Goal: Task Accomplishment & Management: Use online tool/utility

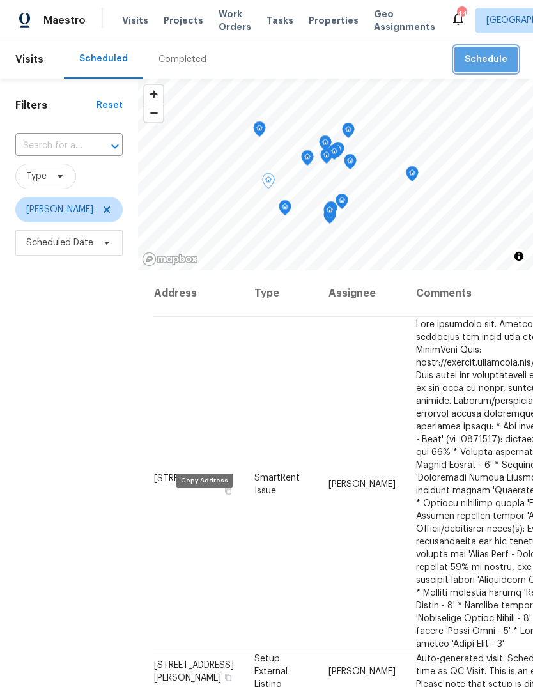
click at [490, 59] on span "Schedule" at bounding box center [486, 60] width 43 height 16
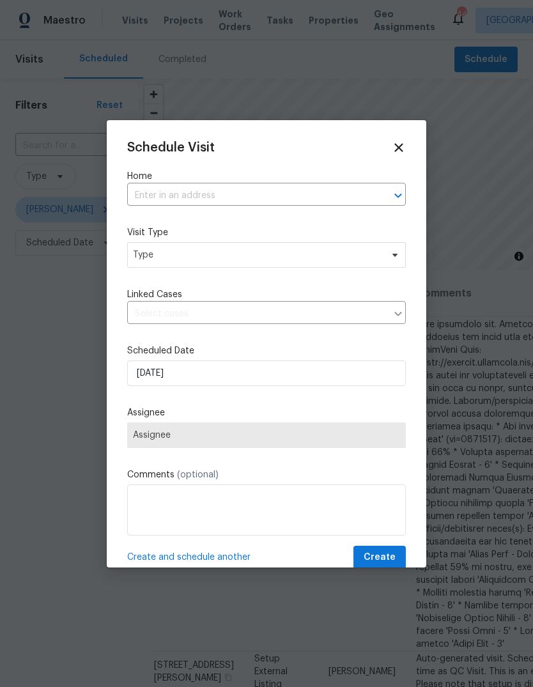
click at [233, 190] on input "text" at bounding box center [248, 196] width 243 height 20
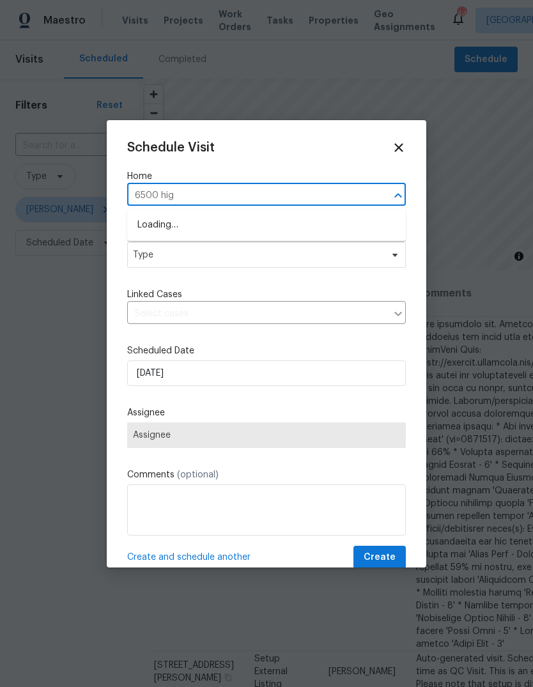
type input "6500 high"
click at [262, 226] on li "[STREET_ADDRESS]" at bounding box center [266, 225] width 279 height 21
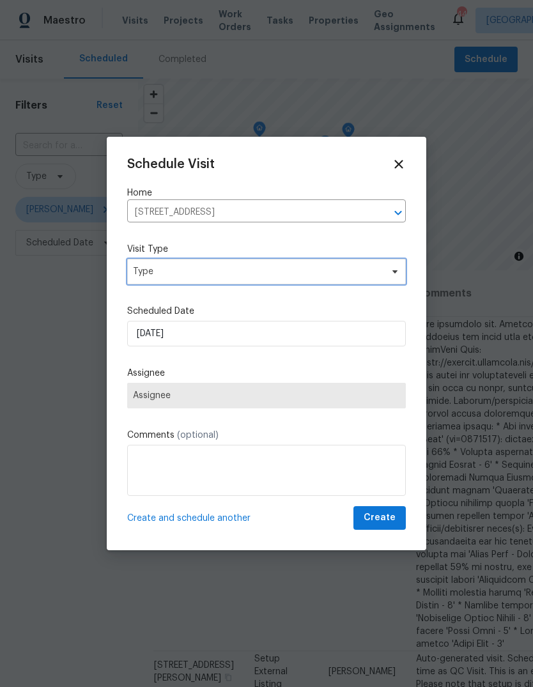
click at [257, 260] on span "Type" at bounding box center [266, 272] width 279 height 26
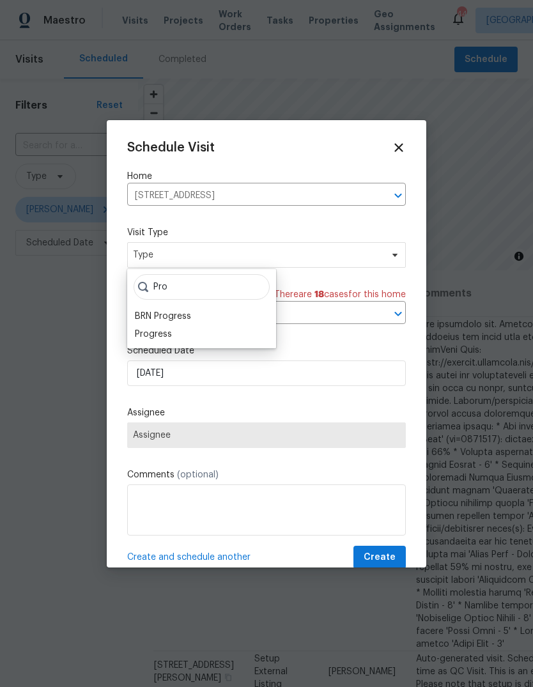
type input "Pro"
click at [169, 329] on div "Progress" at bounding box center [153, 334] width 37 height 13
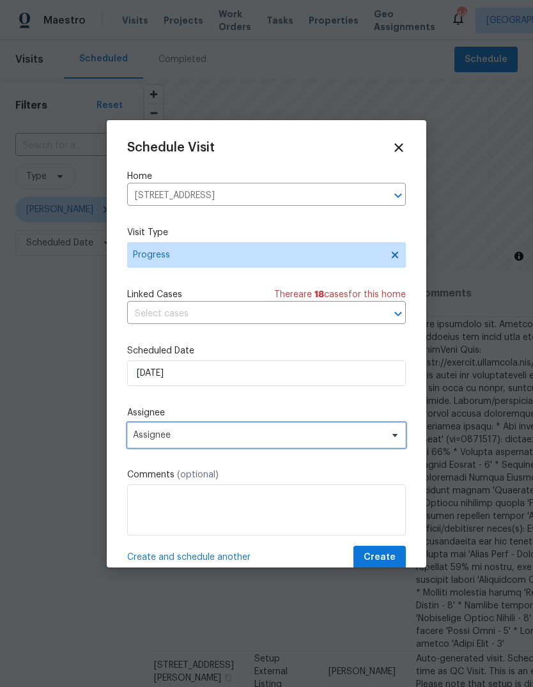
click at [235, 439] on span "Assignee" at bounding box center [258, 435] width 251 height 10
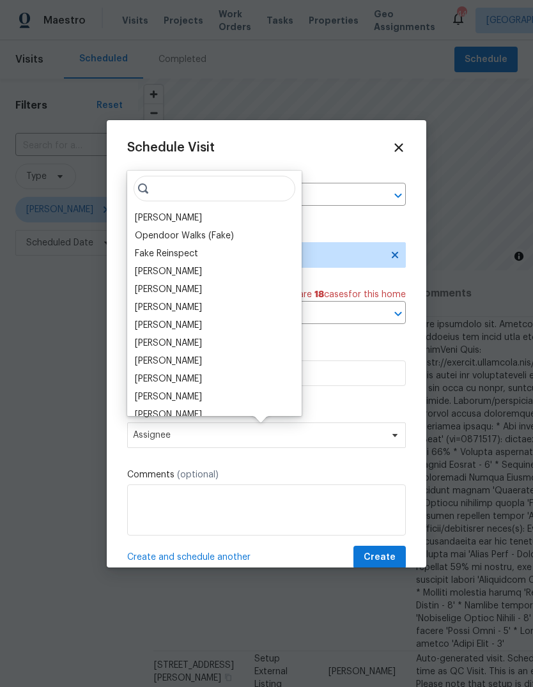
click at [173, 219] on div "[PERSON_NAME]" at bounding box center [168, 218] width 67 height 13
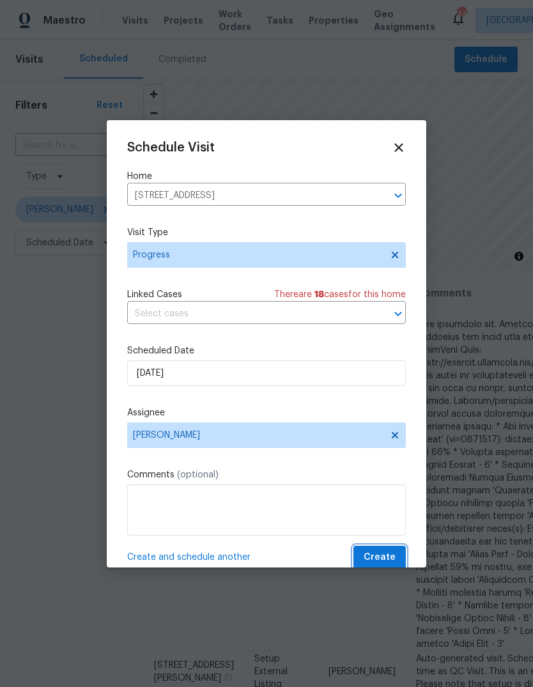
click at [385, 554] on span "Create" at bounding box center [380, 558] width 32 height 16
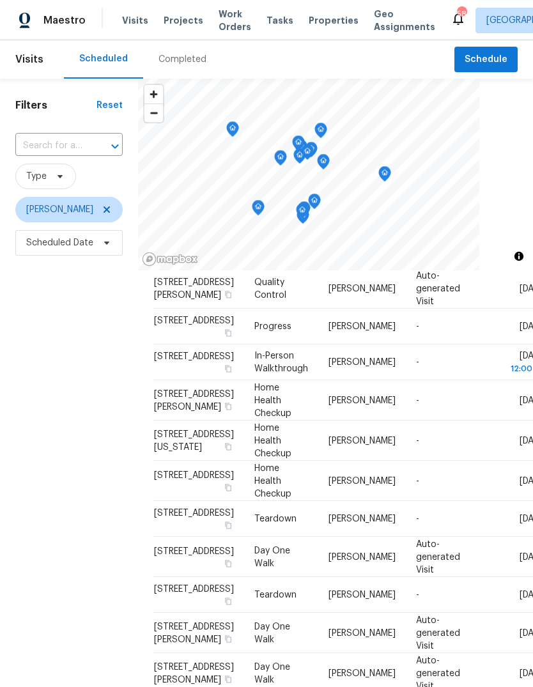
scroll to position [315, 0]
click at [0, 0] on icon at bounding box center [0, 0] width 0 height 0
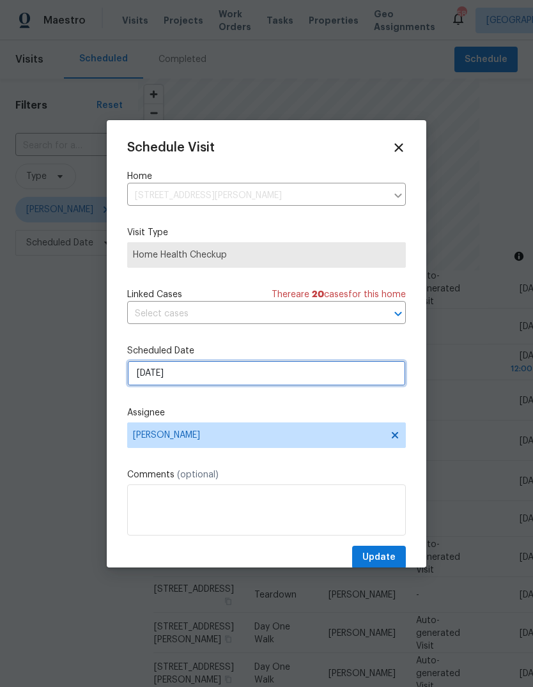
click at [210, 376] on input "[DATE]" at bounding box center [266, 374] width 279 height 26
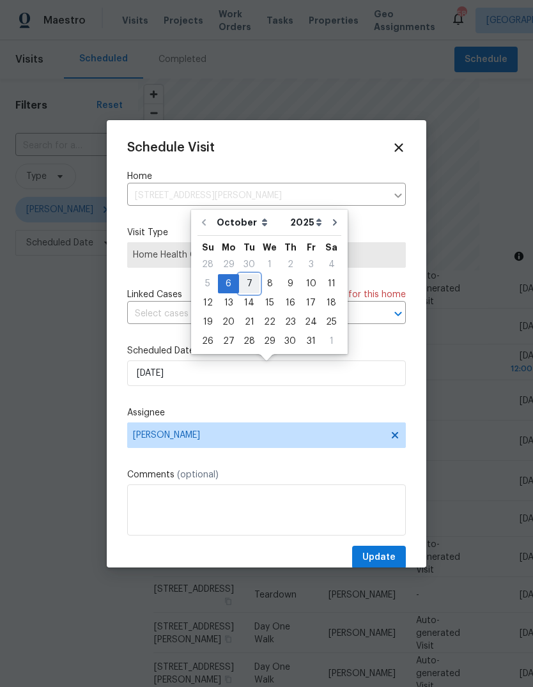
click at [251, 279] on div "7" at bounding box center [249, 284] width 20 height 18
type input "10/7/2025"
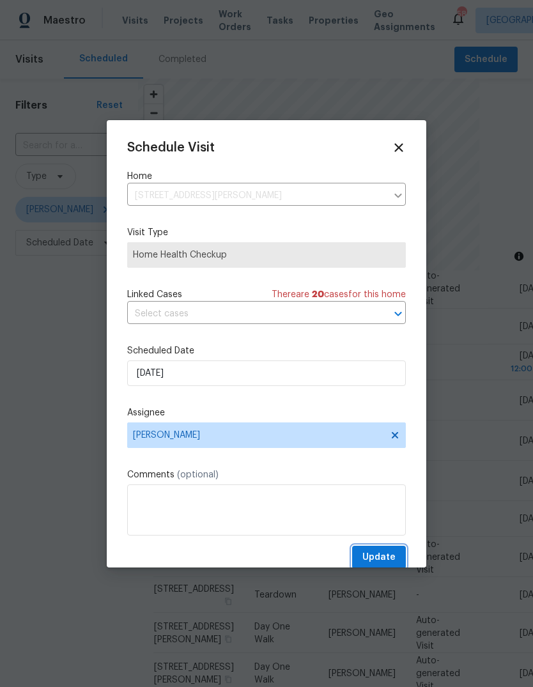
click at [380, 559] on span "Update" at bounding box center [379, 558] width 33 height 16
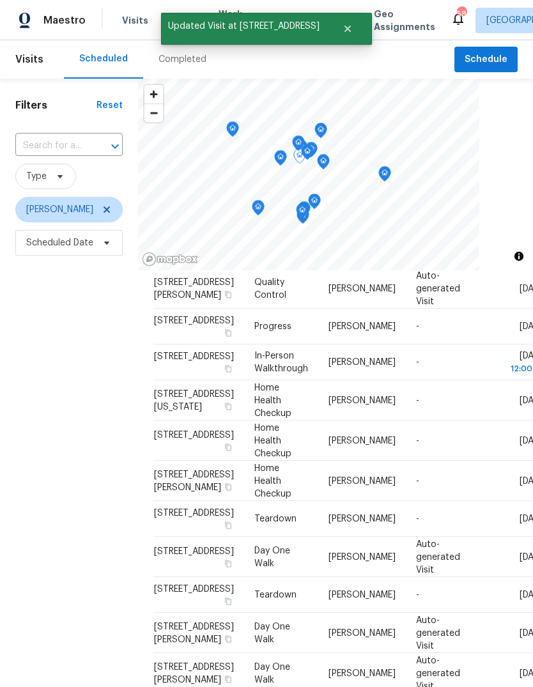
click at [0, 0] on icon at bounding box center [0, 0] width 0 height 0
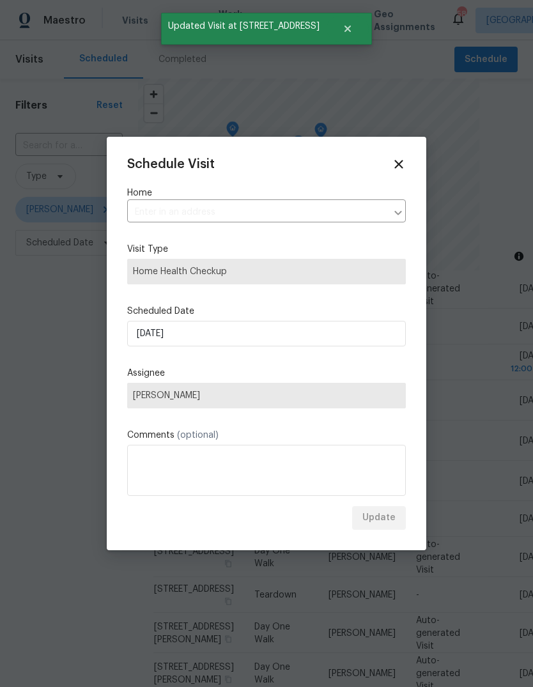
type input "[STREET_ADDRESS][US_STATE]"
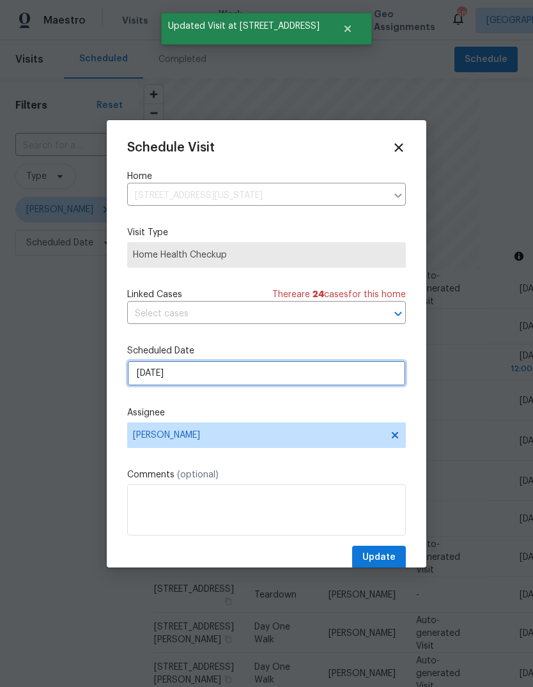
click at [200, 385] on input "[DATE]" at bounding box center [266, 374] width 279 height 26
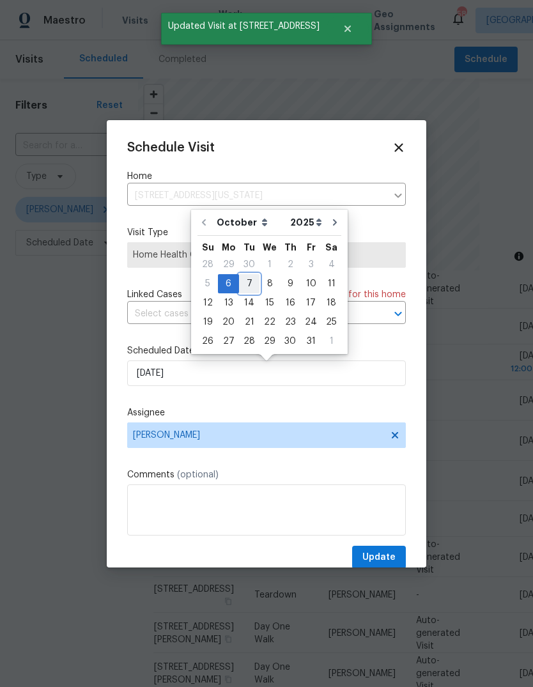
click at [253, 280] on div "7" at bounding box center [249, 284] width 20 height 18
type input "10/7/2025"
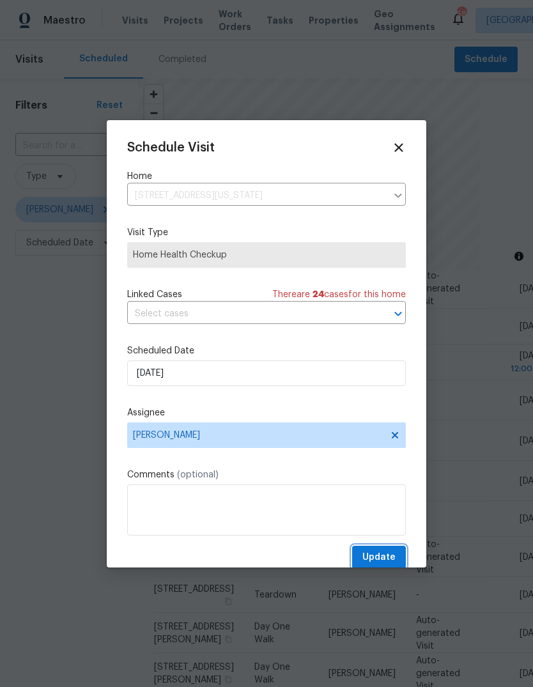
click at [389, 552] on button "Update" at bounding box center [379, 558] width 54 height 24
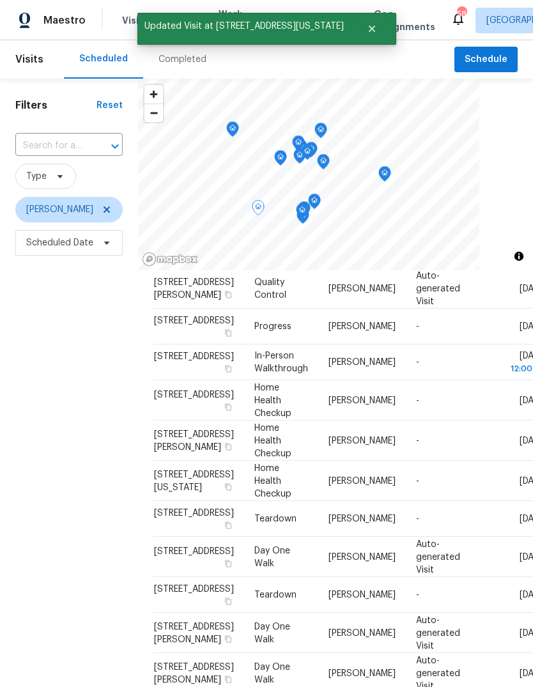
click at [0, 0] on icon at bounding box center [0, 0] width 0 height 0
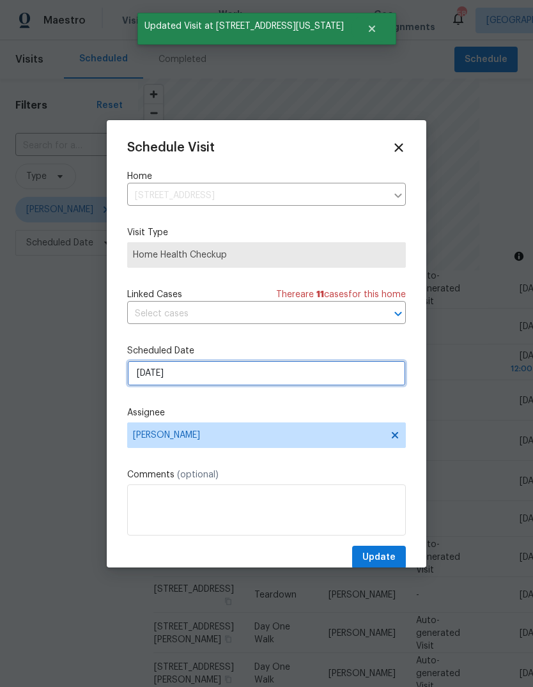
click at [198, 383] on input "[DATE]" at bounding box center [266, 374] width 279 height 26
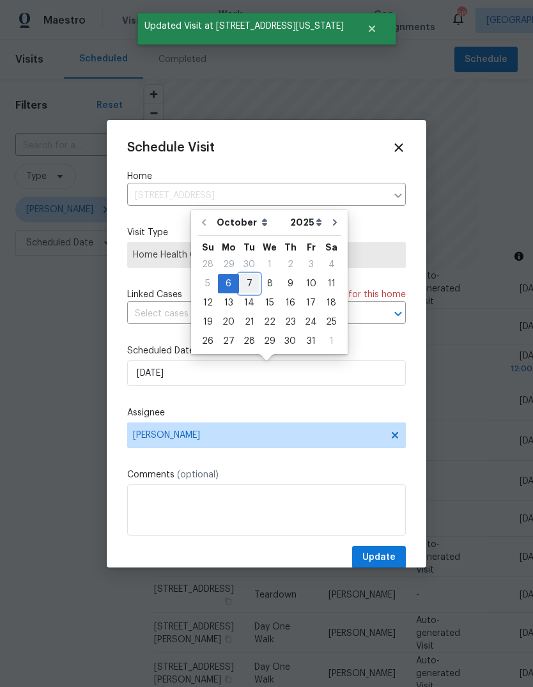
click at [244, 283] on div "7" at bounding box center [249, 284] width 20 height 18
type input "10/7/2025"
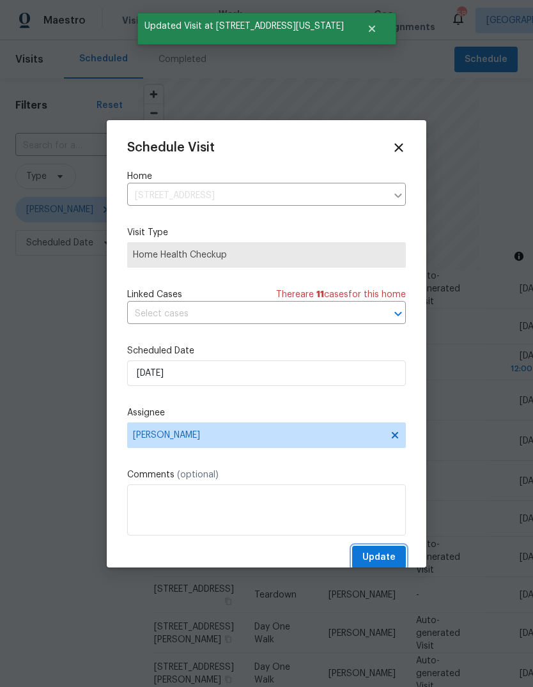
click at [382, 554] on span "Update" at bounding box center [379, 558] width 33 height 16
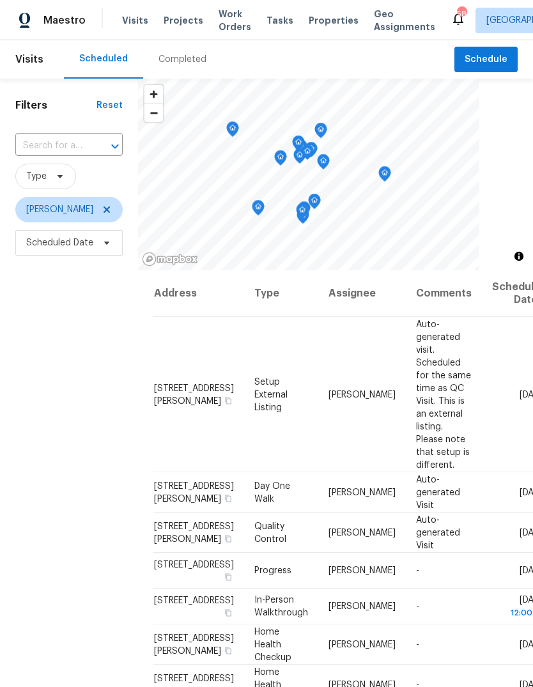
scroll to position [0, 0]
